Goal: Find specific page/section

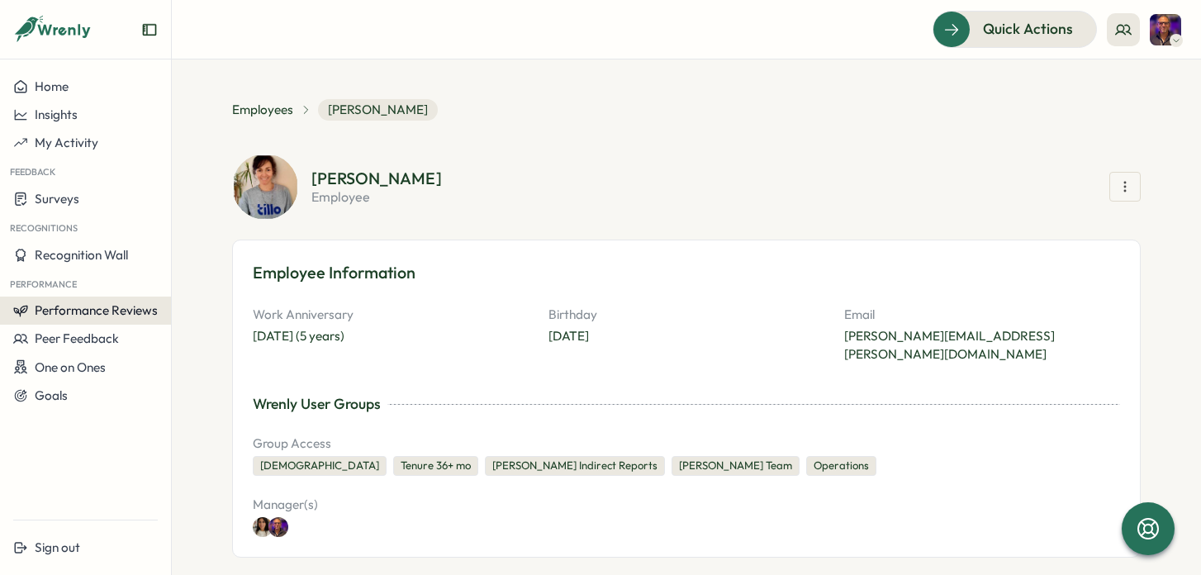
click at [117, 307] on span "Performance Reviews" at bounding box center [96, 310] width 123 height 16
click at [184, 298] on div "Reviews" at bounding box center [198, 295] width 46 height 18
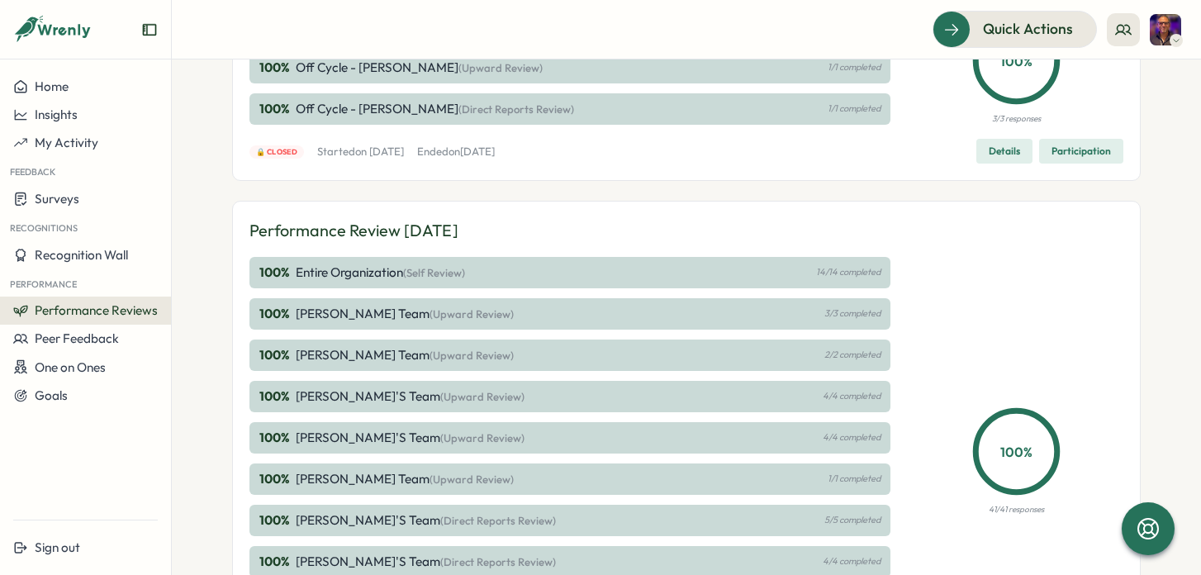
scroll to position [670, 0]
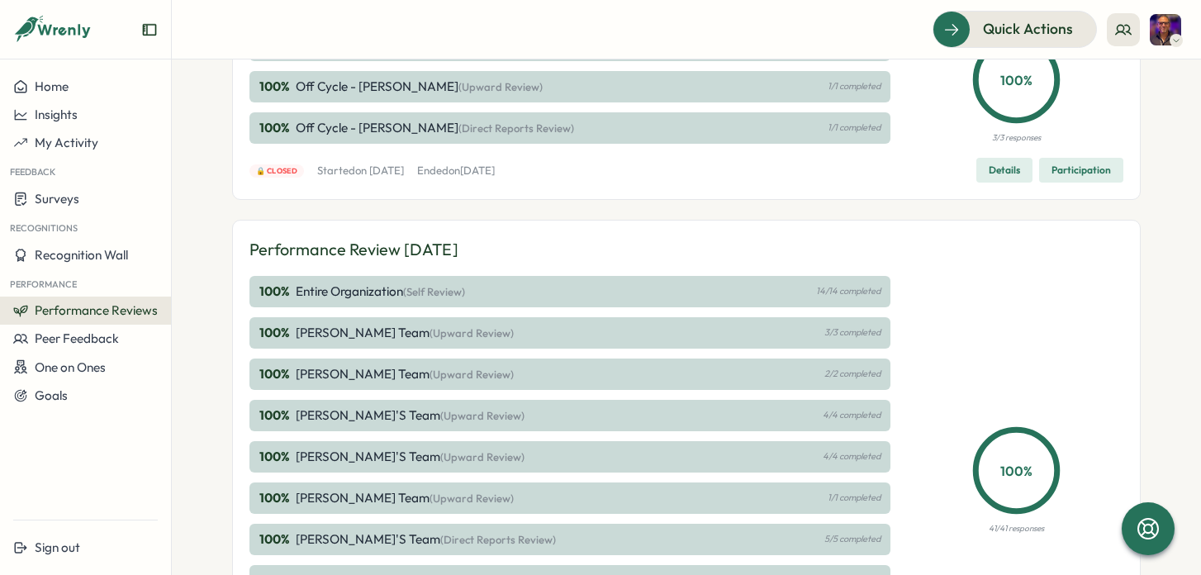
click at [95, 310] on span "Performance Reviews" at bounding box center [96, 310] width 123 height 16
click at [198, 320] on div "Insights" at bounding box center [198, 326] width 46 height 18
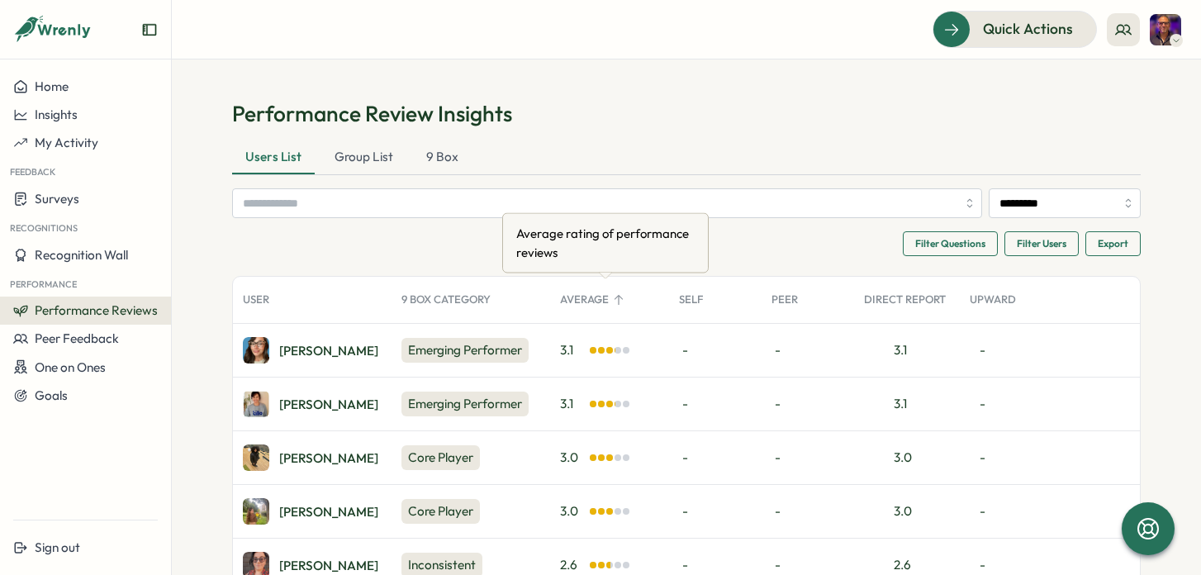
scroll to position [154, 0]
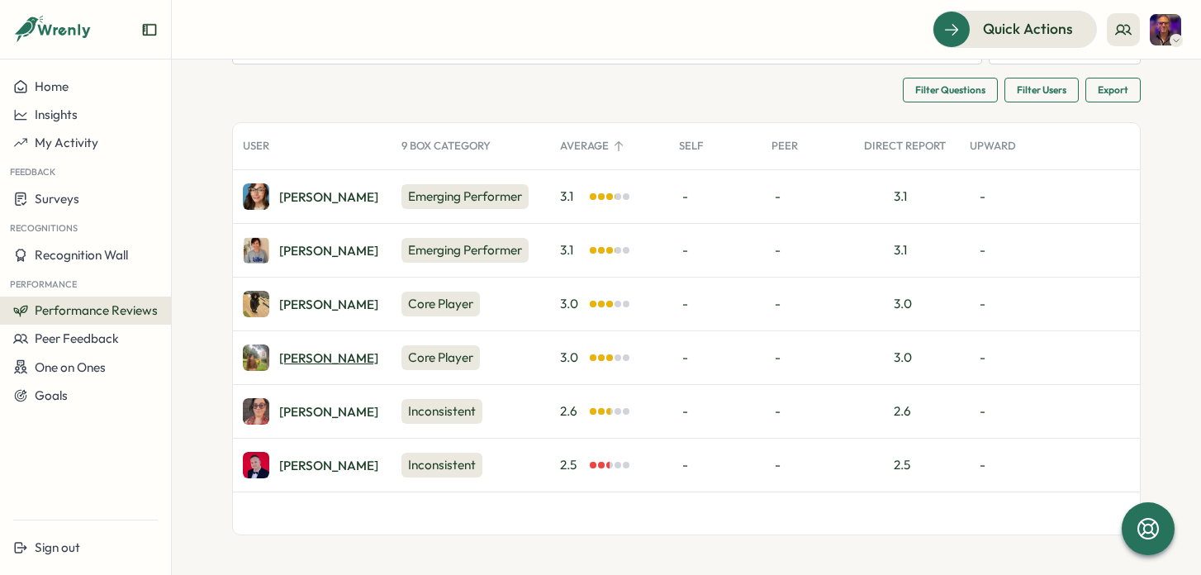
click at [302, 354] on div "[PERSON_NAME]" at bounding box center [328, 358] width 99 height 12
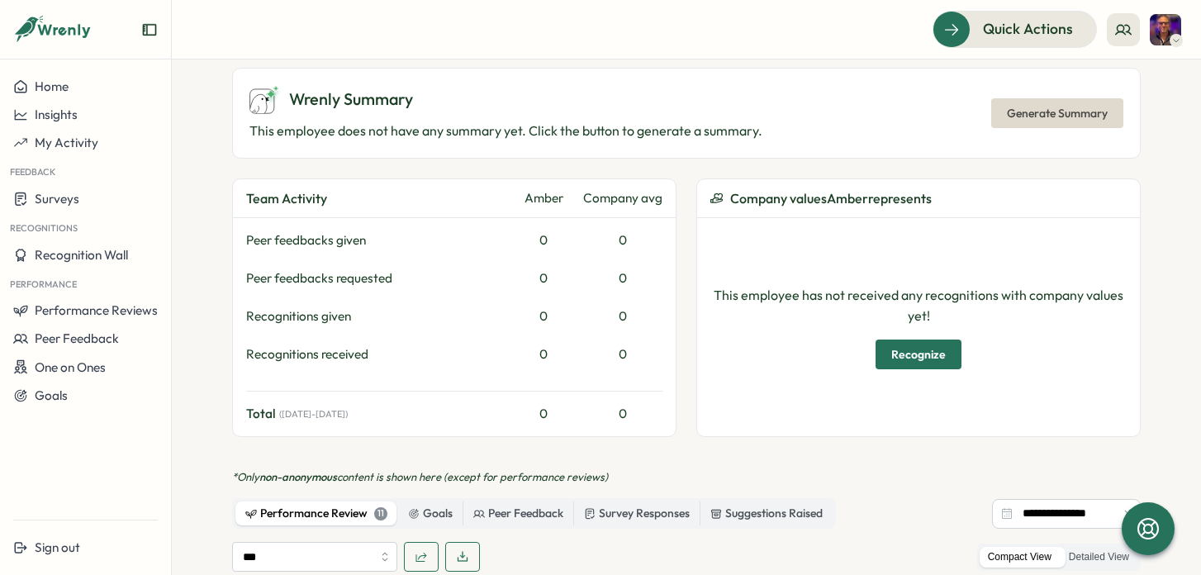
scroll to position [483, 0]
